Goal: Transaction & Acquisition: Purchase product/service

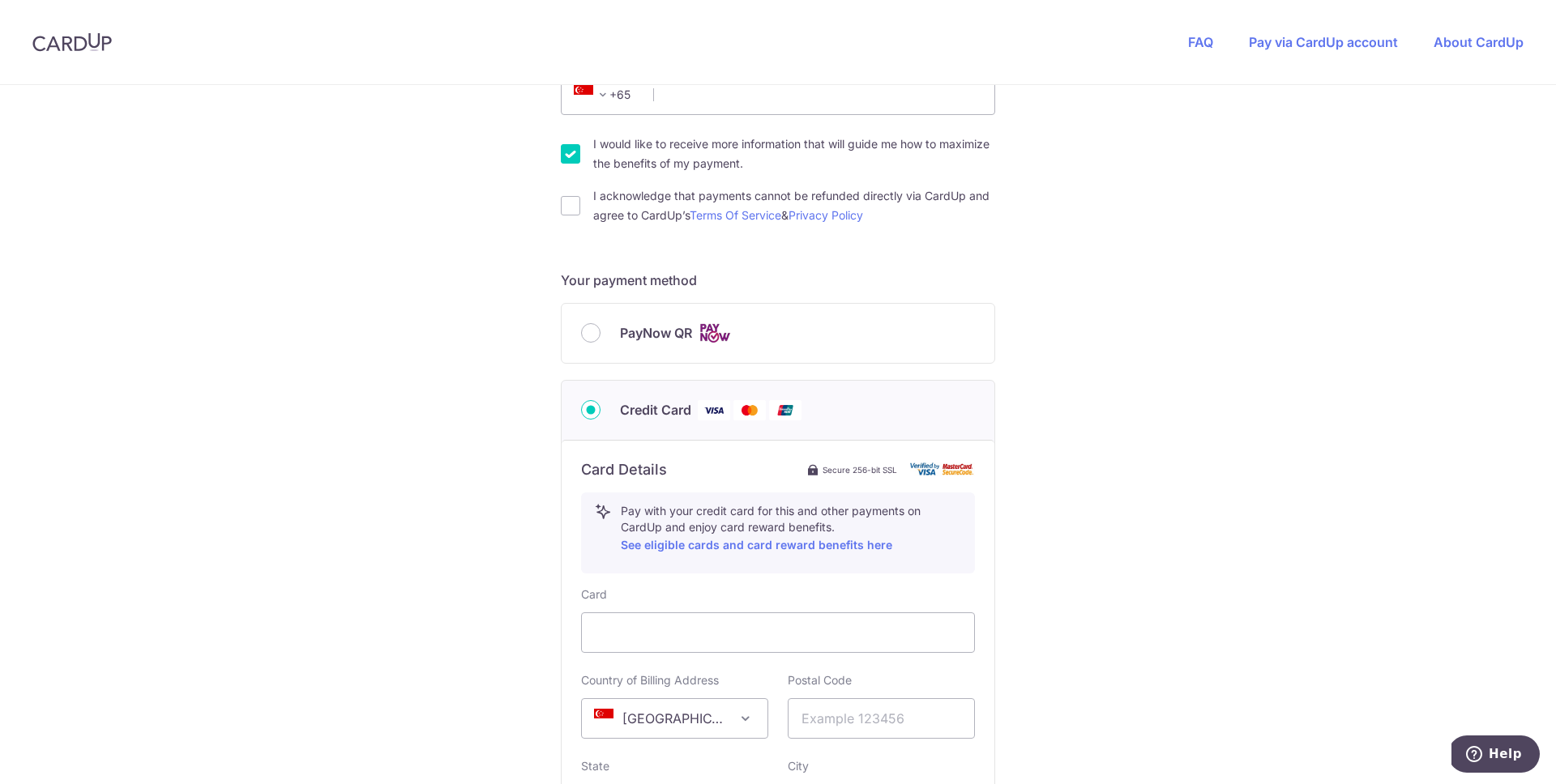
scroll to position [697, 0]
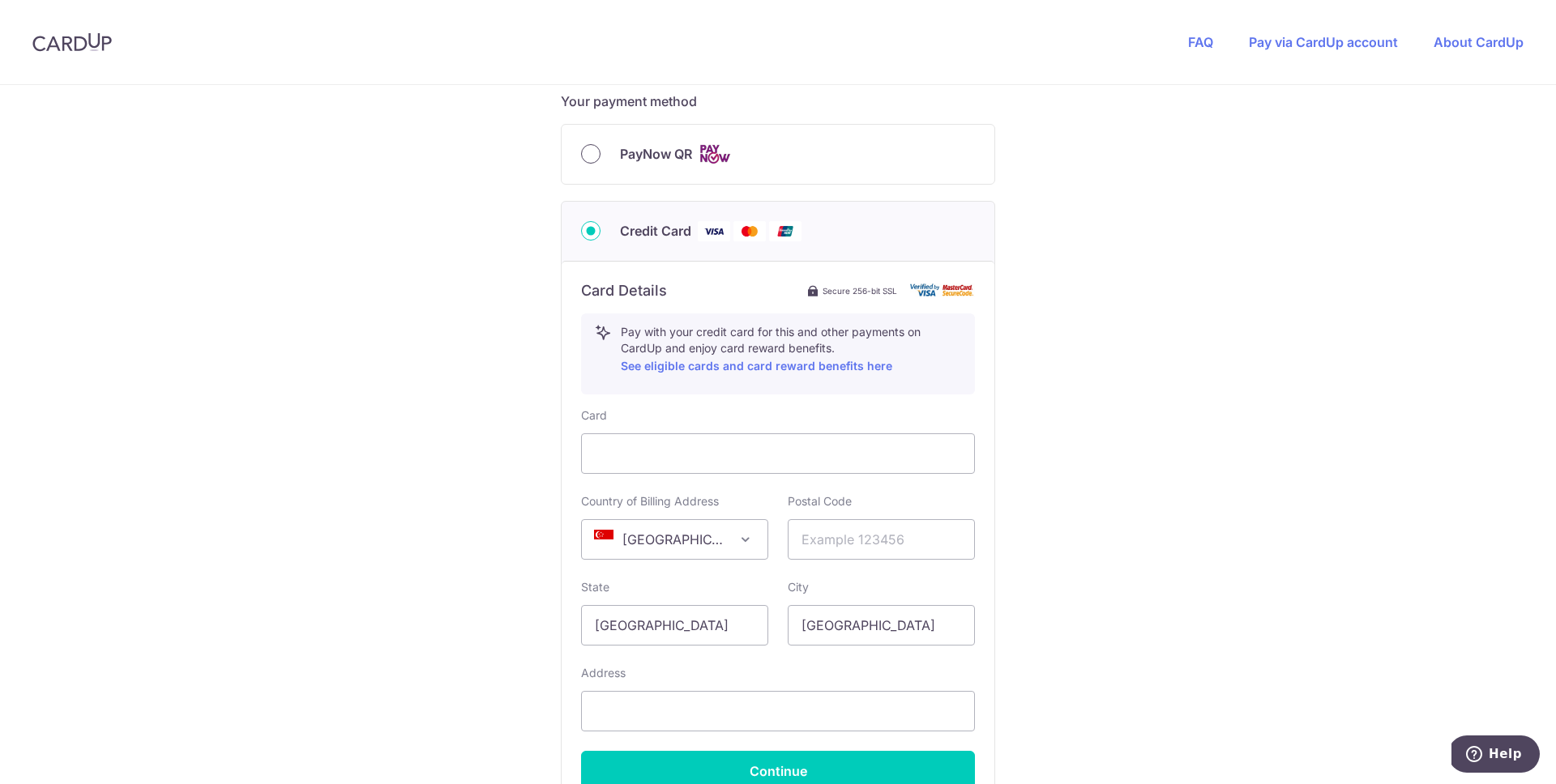
click at [594, 151] on input "PayNow QR" at bounding box center [591, 154] width 19 height 19
radio input "true"
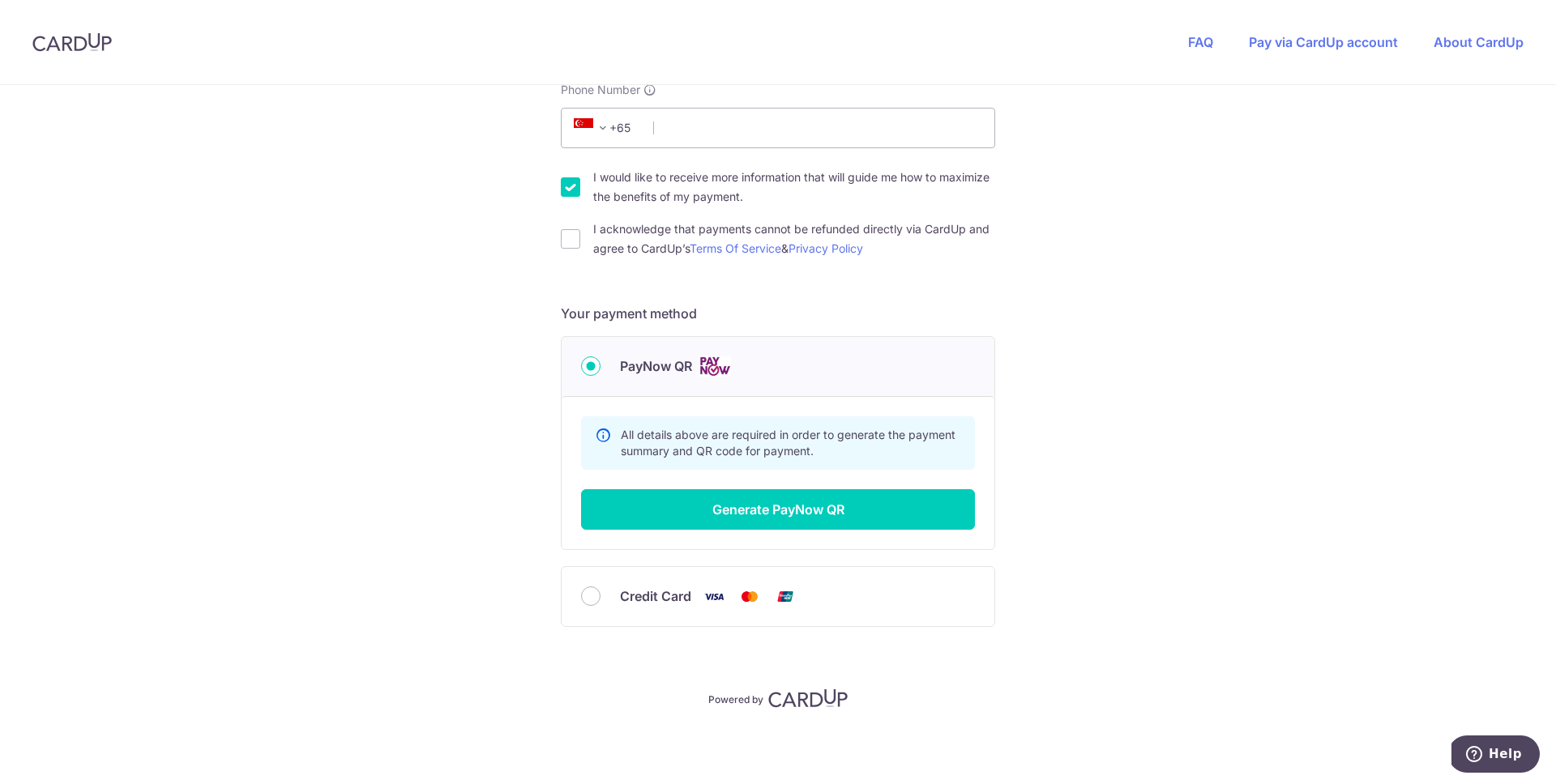
scroll to position [484, 0]
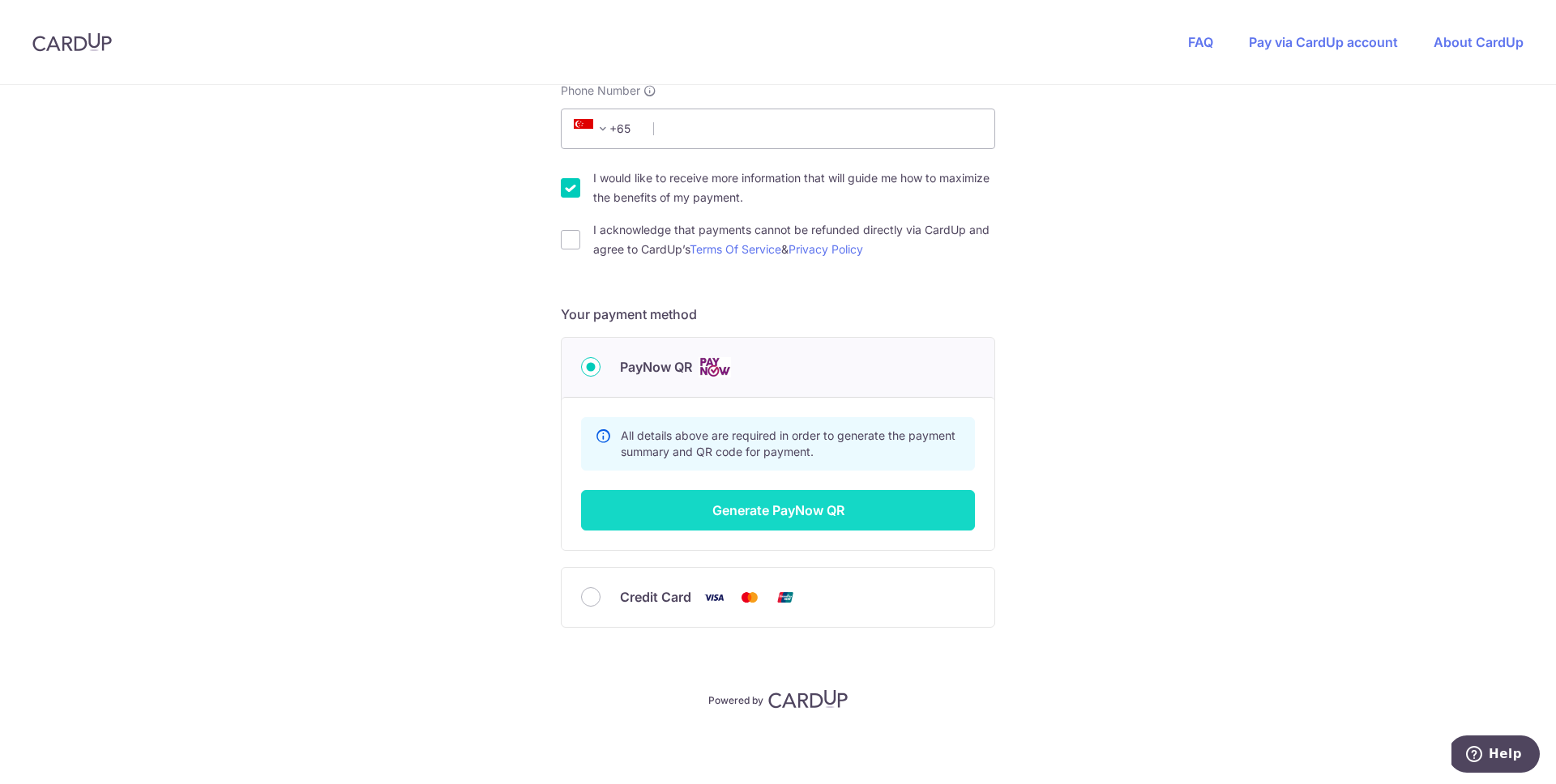
click at [826, 500] on button "Generate PayNow QR" at bounding box center [778, 510] width 394 height 41
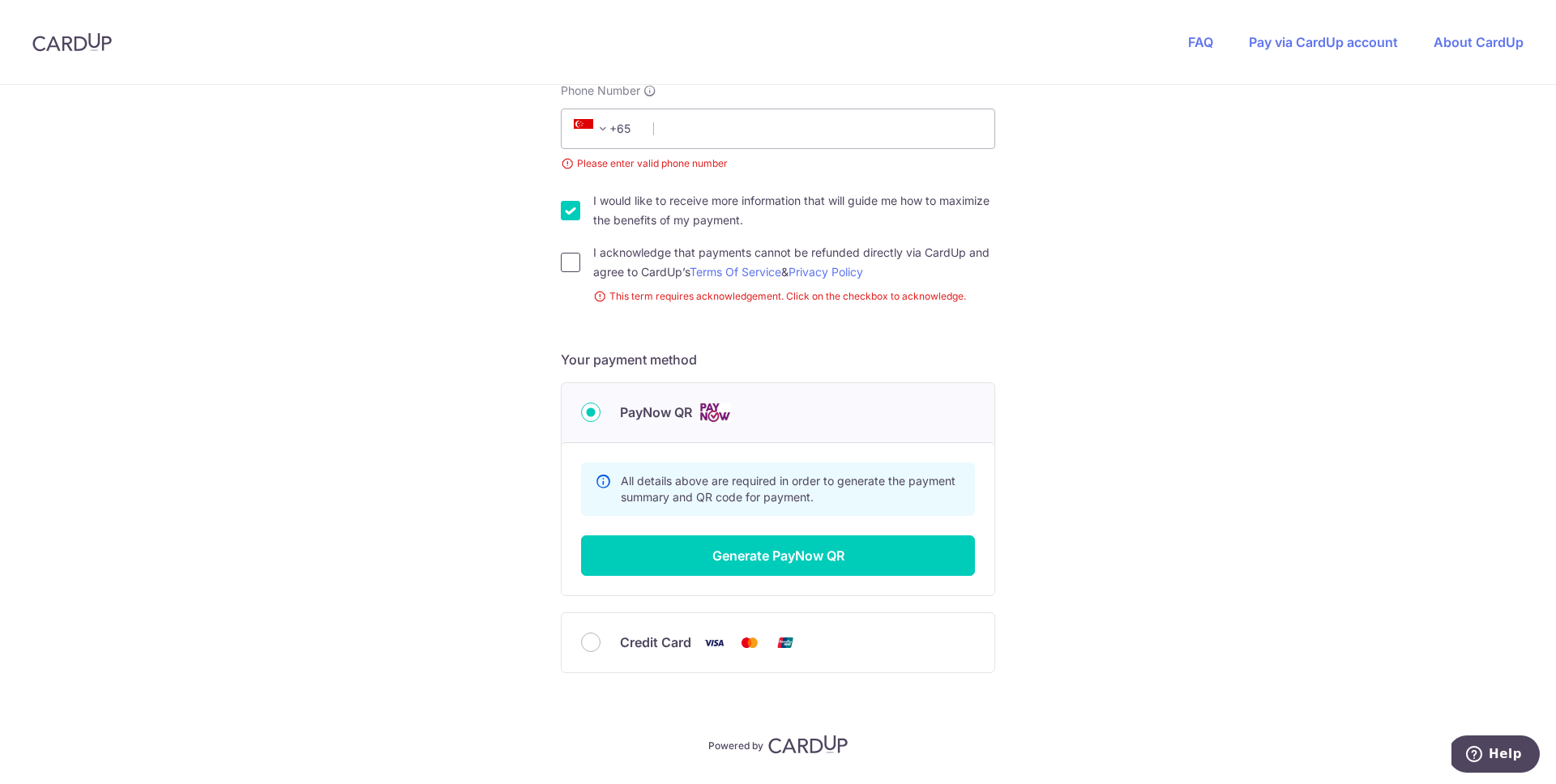
click at [569, 265] on input "I acknowledge that payments cannot be refunded directly via CardUp and agree to…" at bounding box center [570, 262] width 19 height 19
checkbox input "true"
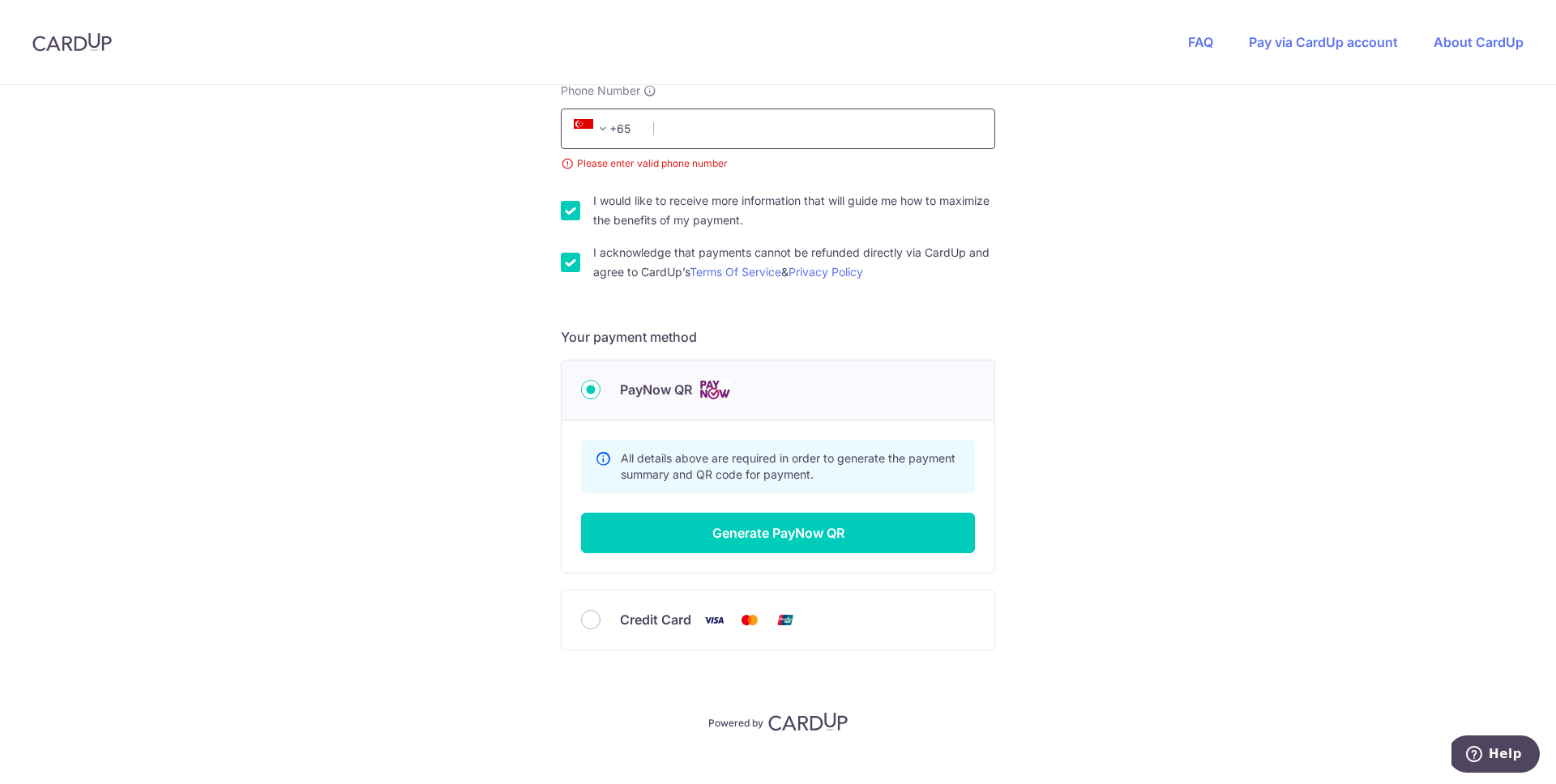
click at [722, 123] on input "Phone Number" at bounding box center [778, 129] width 435 height 41
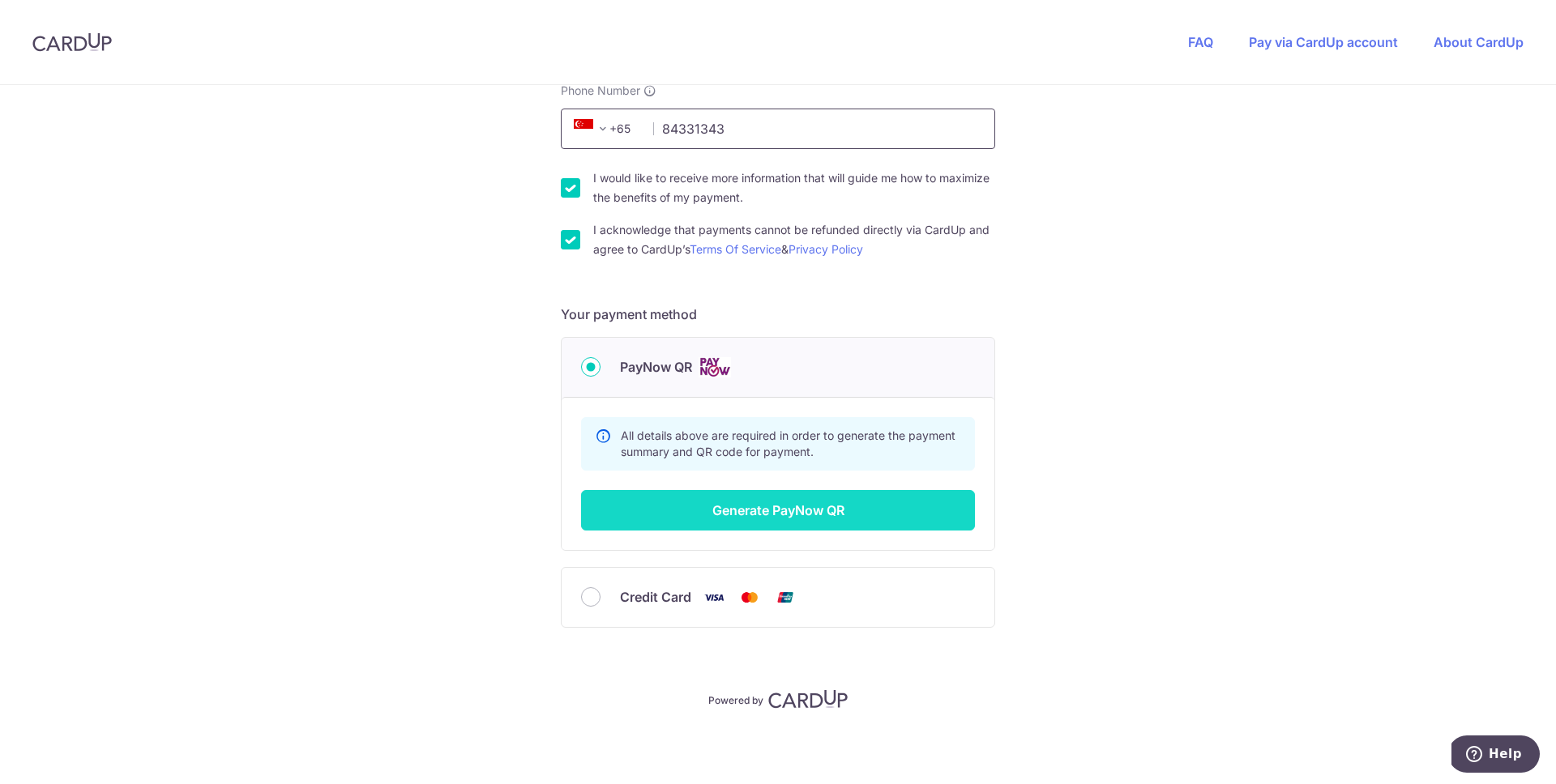
type input "84331343"
click at [804, 503] on button "Generate PayNow QR" at bounding box center [778, 510] width 394 height 41
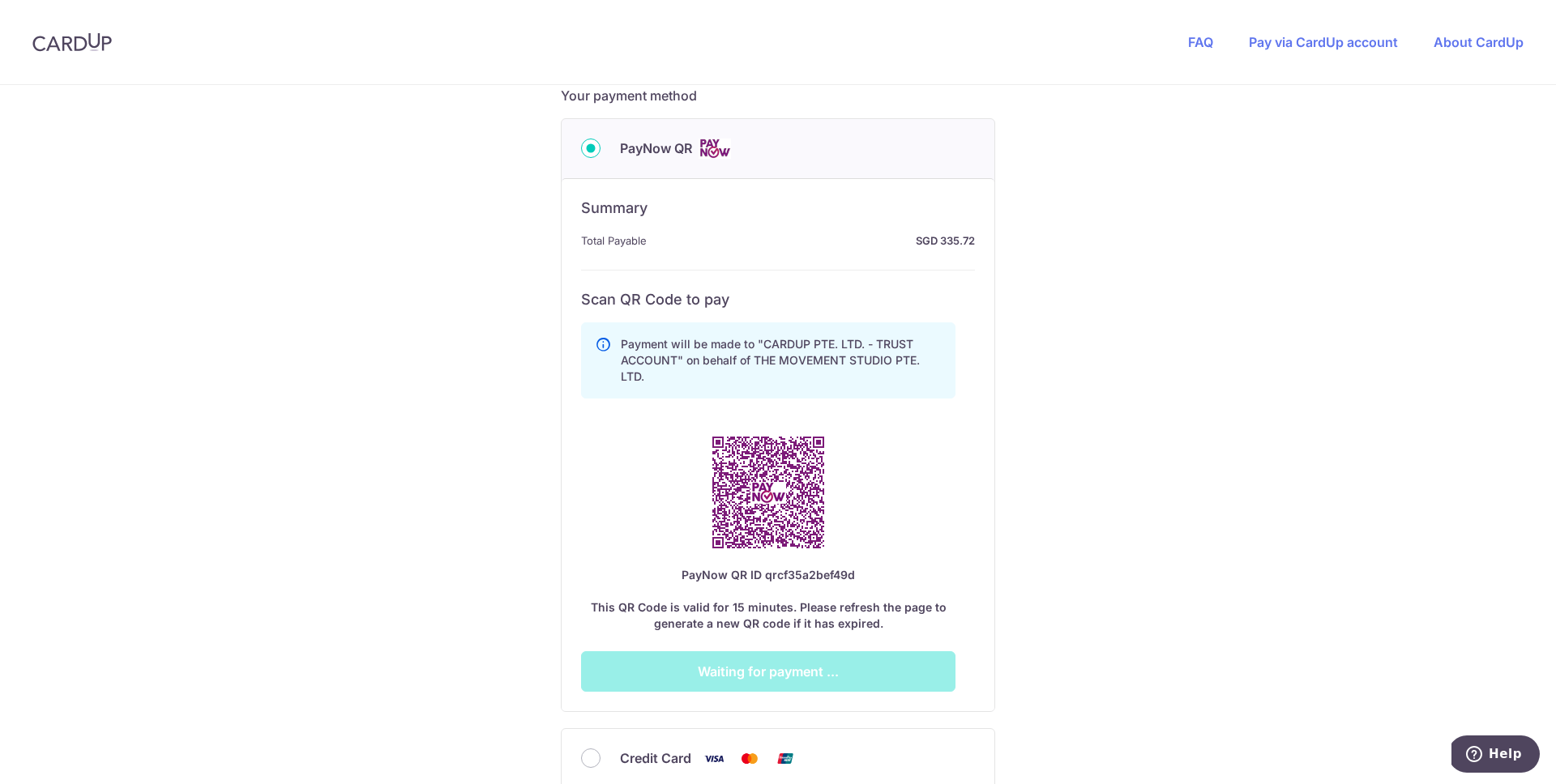
scroll to position [709, 0]
